Goal: Information Seeking & Learning: Learn about a topic

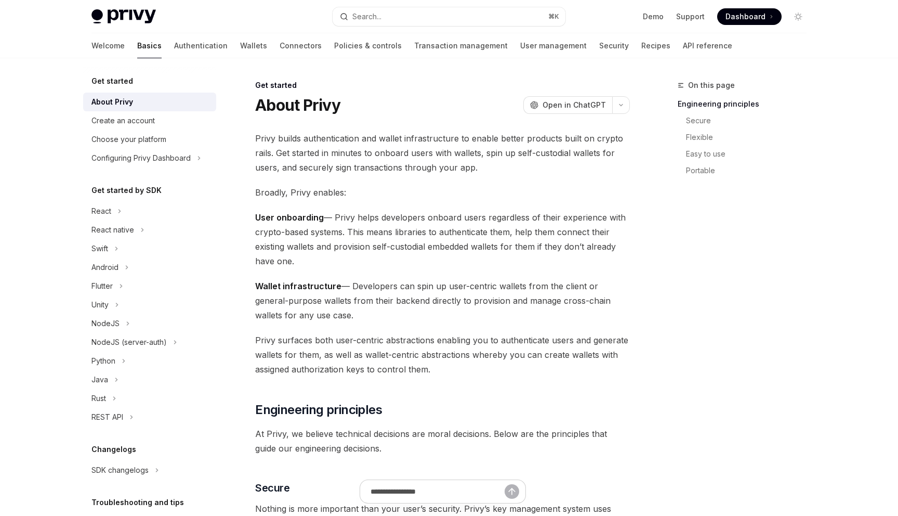
drag, startPoint x: 0, startPoint y: 0, endPoint x: 97, endPoint y: 43, distance: 105.8
click at [137, 43] on link "Basics" at bounding box center [149, 45] width 24 height 25
click at [111, 125] on div "Create an account" at bounding box center [122, 120] width 63 height 12
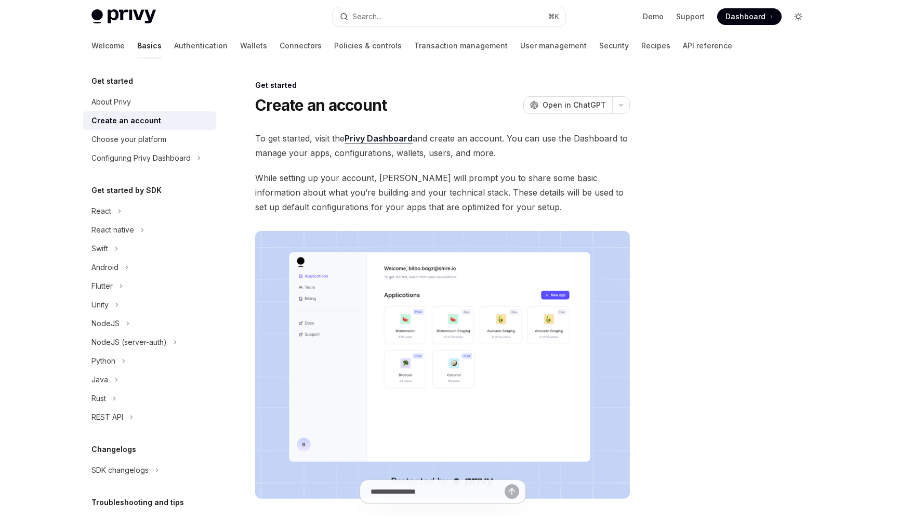
click at [797, 16] on icon "Toggle dark mode" at bounding box center [798, 16] width 8 height 8
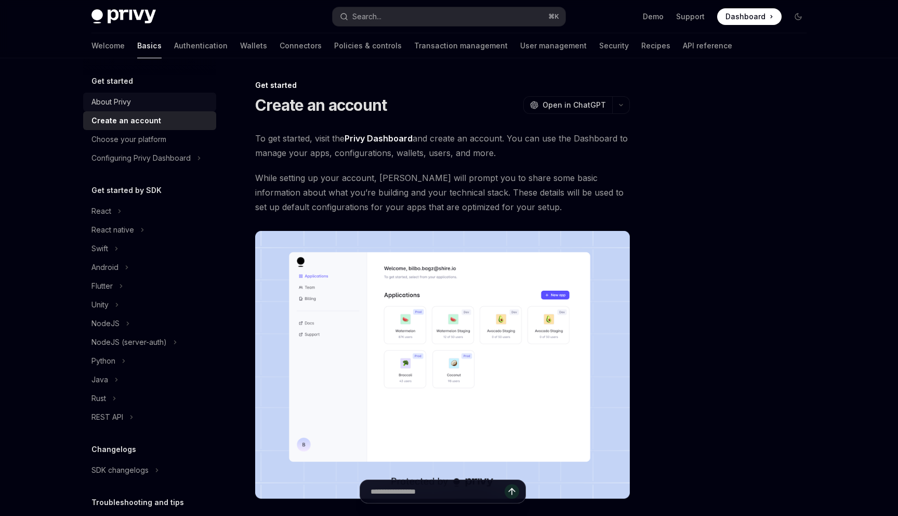
click at [117, 103] on div "About Privy" at bounding box center [110, 102] width 39 height 12
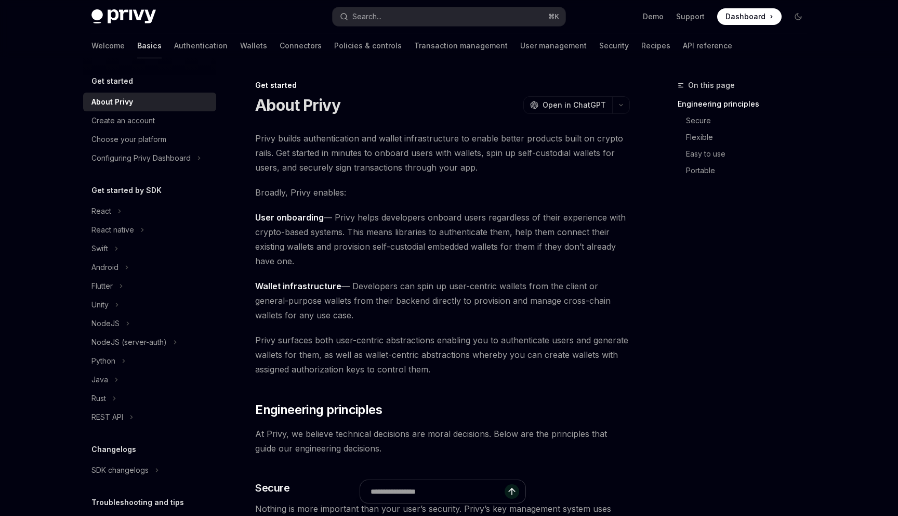
click at [137, 47] on link "Basics" at bounding box center [149, 45] width 24 height 25
type textarea "*"
click at [800, 16] on icon "Toggle dark mode" at bounding box center [798, 16] width 8 height 8
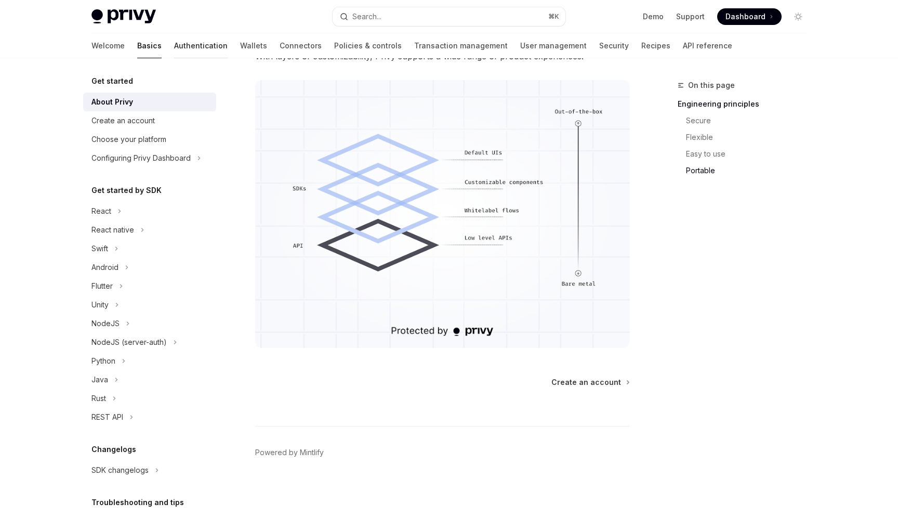
click at [174, 45] on link "Authentication" at bounding box center [201, 45] width 54 height 25
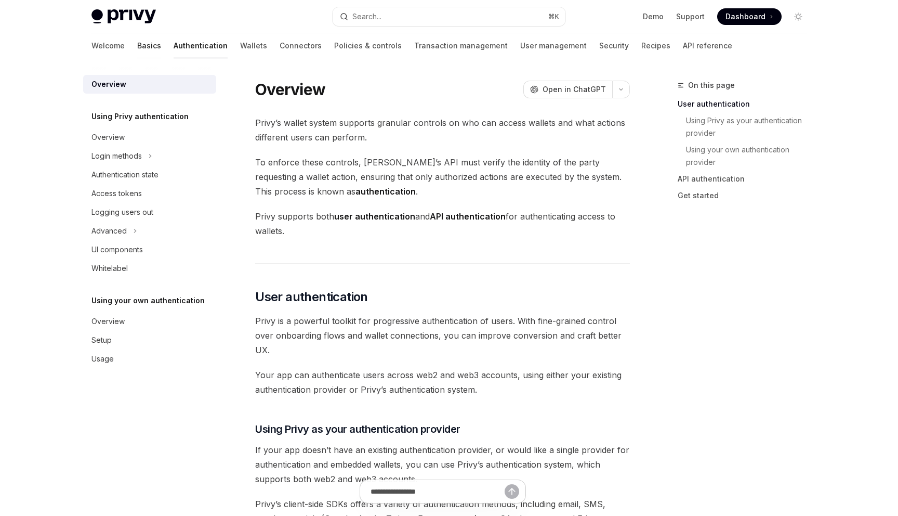
click at [137, 50] on link "Basics" at bounding box center [149, 45] width 24 height 25
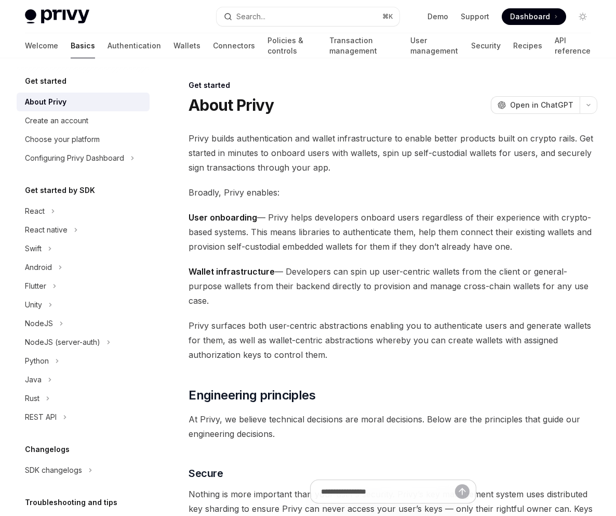
click at [71, 45] on link "Basics" at bounding box center [83, 45] width 24 height 25
click at [35, 74] on div at bounding box center [83, 66] width 133 height 17
click at [34, 81] on h5 "Get started" at bounding box center [46, 81] width 42 height 12
click at [60, 13] on img at bounding box center [57, 16] width 64 height 15
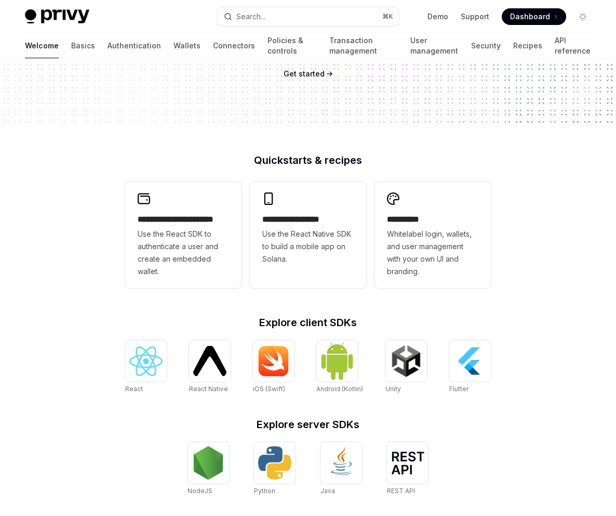
scroll to position [173, 0]
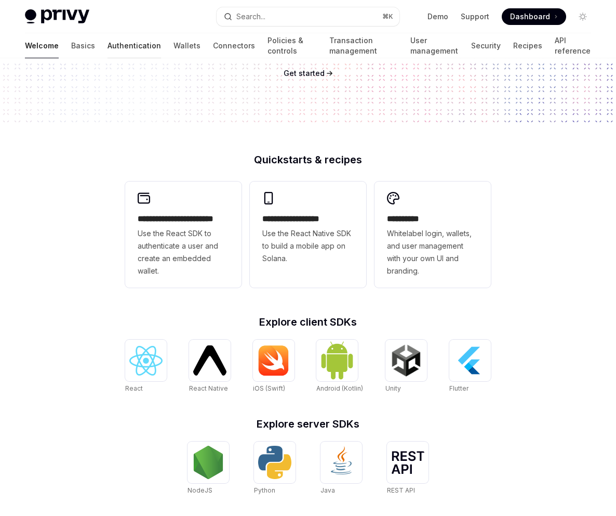
click at [108, 45] on link "Authentication" at bounding box center [135, 45] width 54 height 25
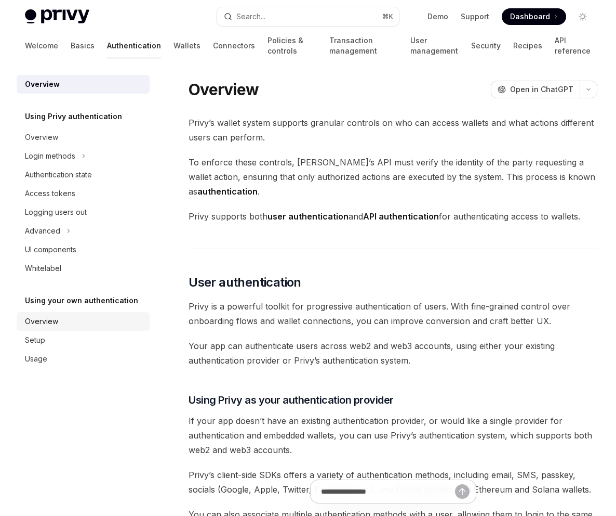
click at [37, 322] on div "Overview" at bounding box center [41, 321] width 33 height 12
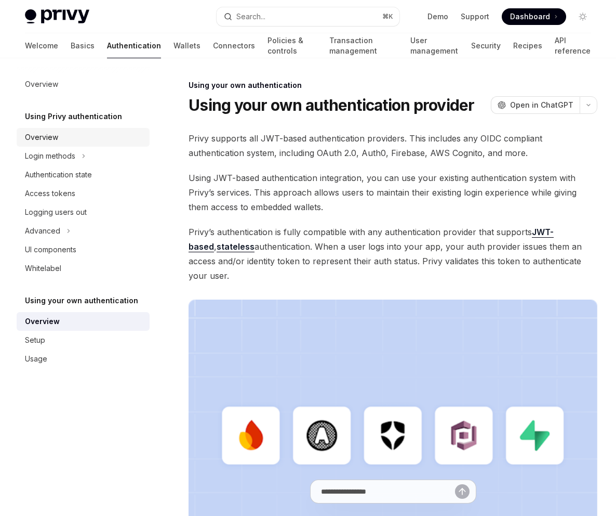
click at [48, 135] on div "Overview" at bounding box center [41, 137] width 33 height 12
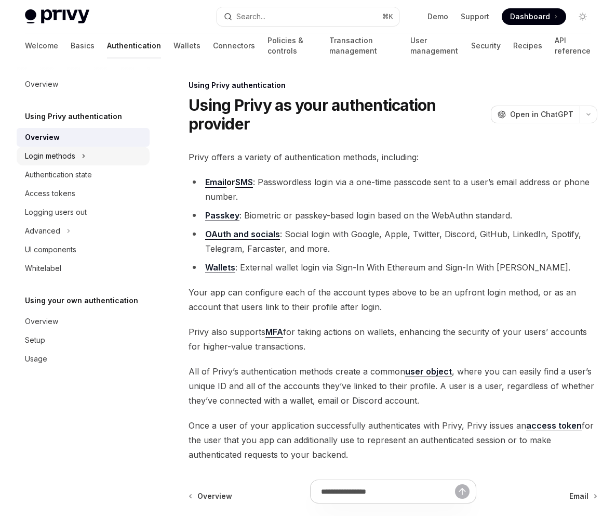
click at [52, 159] on div "Login methods" at bounding box center [50, 156] width 50 height 12
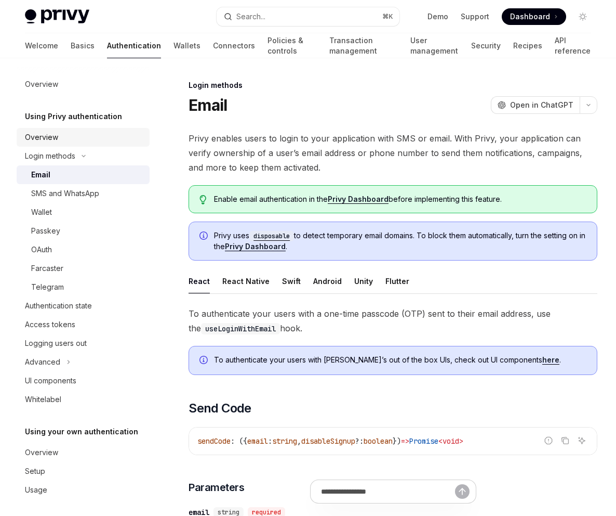
click at [49, 139] on div "Overview" at bounding box center [41, 137] width 33 height 12
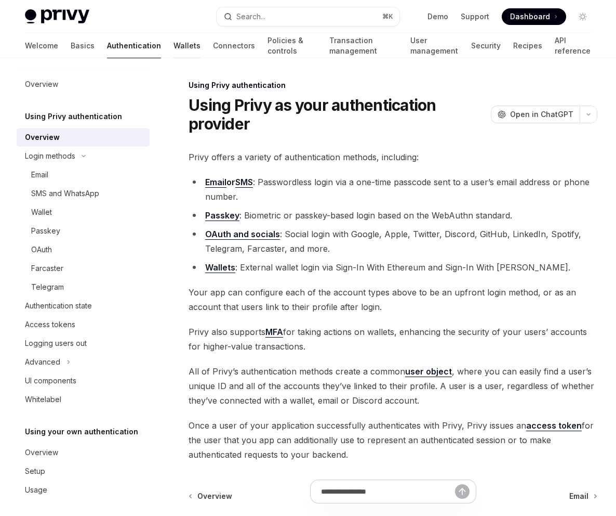
click at [174, 45] on link "Wallets" at bounding box center [187, 45] width 27 height 25
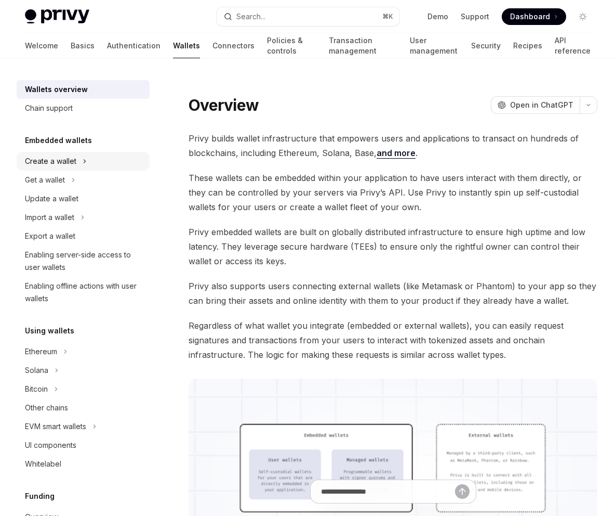
click at [45, 163] on div "Create a wallet" at bounding box center [50, 161] width 51 height 12
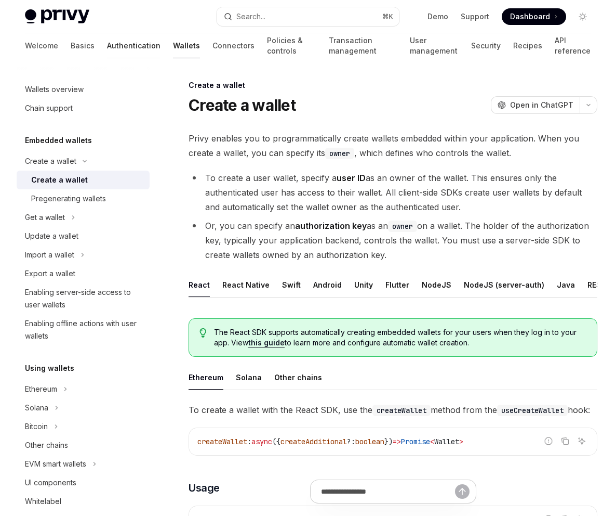
click at [107, 49] on link "Authentication" at bounding box center [134, 45] width 54 height 25
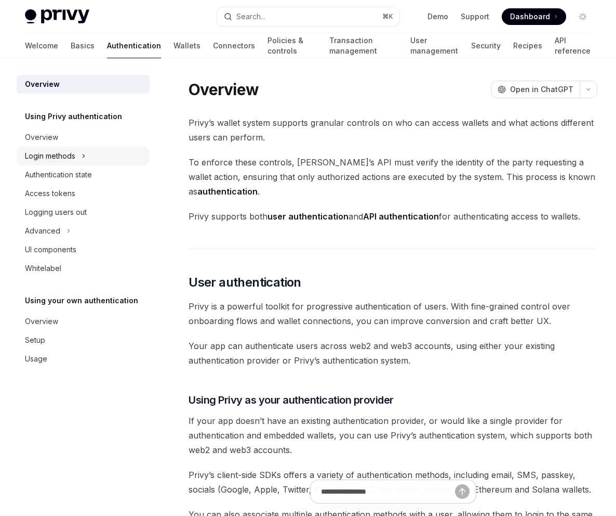
click at [51, 159] on div "Login methods" at bounding box center [50, 156] width 50 height 12
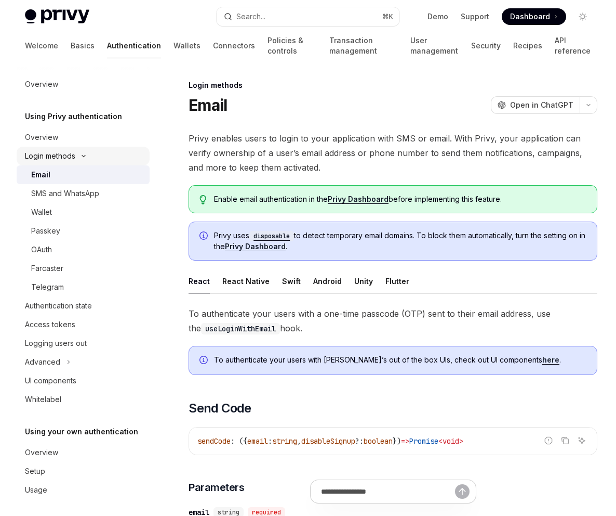
click at [62, 160] on div "Login methods" at bounding box center [50, 156] width 50 height 12
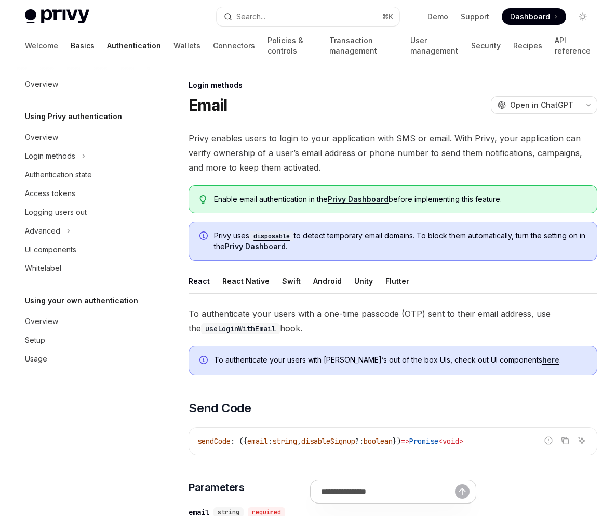
click at [71, 43] on link "Basics" at bounding box center [83, 45] width 24 height 25
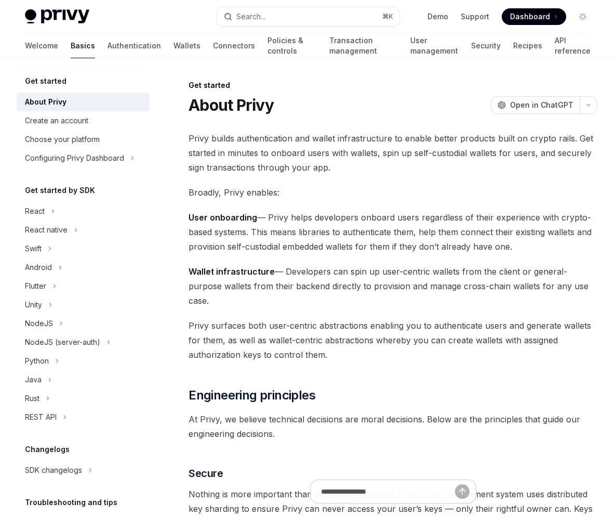
click at [71, 46] on link "Basics" at bounding box center [83, 45] width 24 height 25
type textarea "*"
click at [41, 84] on h5 "Get started" at bounding box center [46, 81] width 42 height 12
